Goal: Complete application form: Complete application form

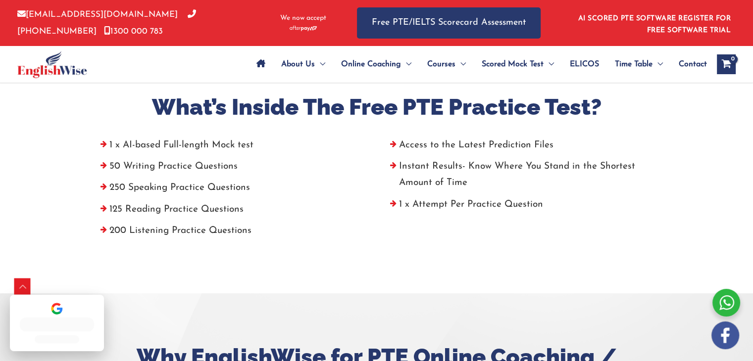
scroll to position [380, 0]
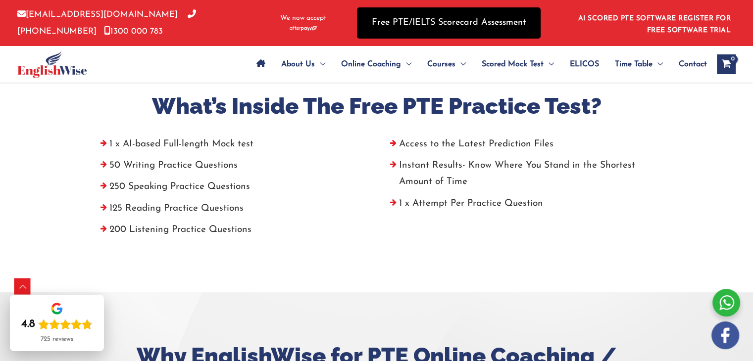
click at [461, 18] on link "Free PTE/IELTS Scorecard Assessment" at bounding box center [449, 22] width 184 height 31
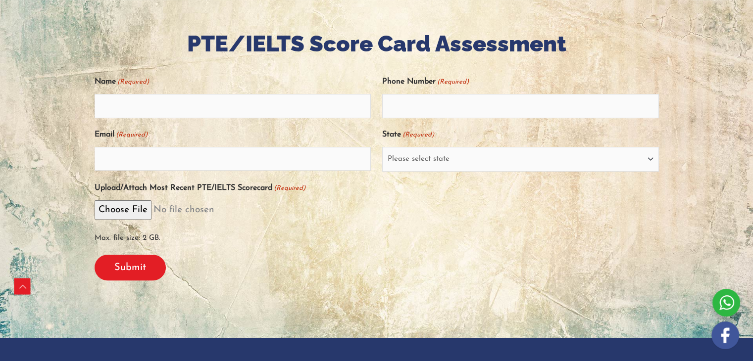
scroll to position [152, 0]
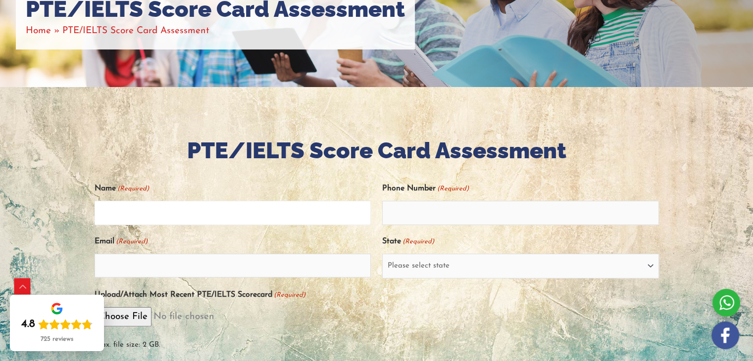
click at [243, 211] on input "Name (Required)" at bounding box center [233, 213] width 277 height 24
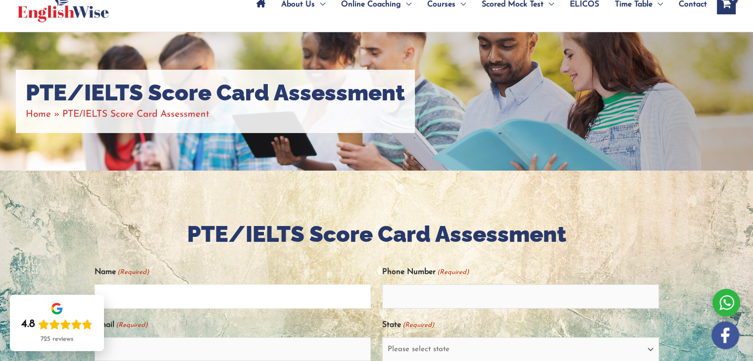
scroll to position [0, 0]
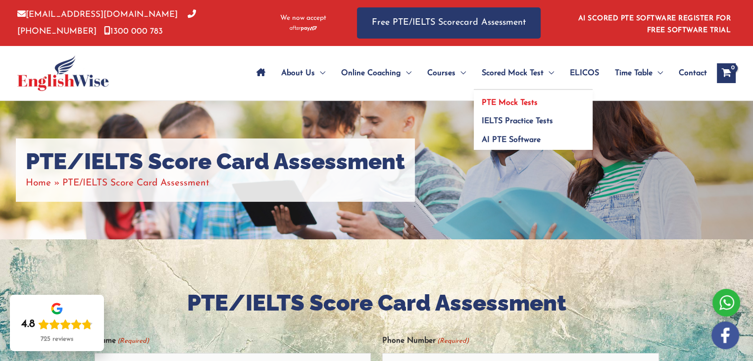
click at [495, 99] on span "PTE Mock Tests" at bounding box center [510, 103] width 56 height 8
